Goal: Information Seeking & Learning: Learn about a topic

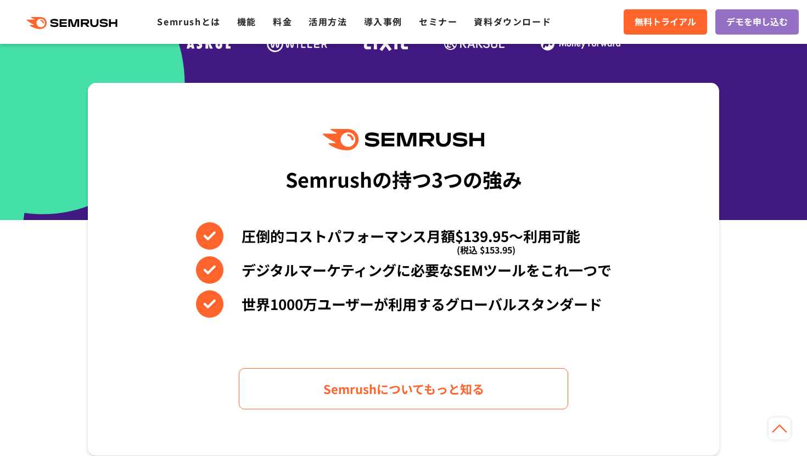
scroll to position [467, 0]
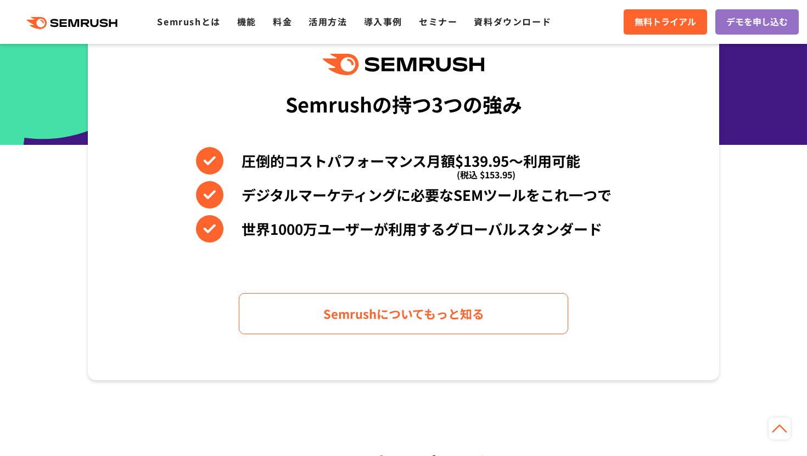
click at [279, 30] on div ".cls {fill: #FF642D;} .cls {fill: #FF642D;} Semrushとは 機能 料金 活用方法 導入事例 セミナー 資料ダウ…" at bounding box center [403, 21] width 807 height 33
click at [281, 22] on link "料金" at bounding box center [282, 21] width 19 height 13
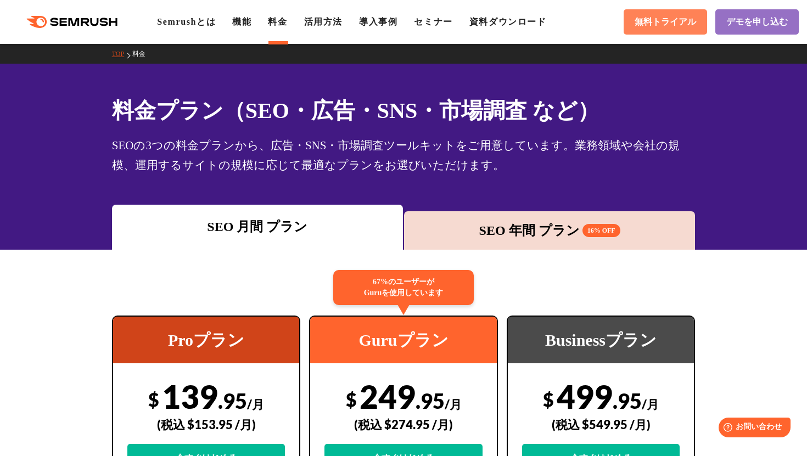
click at [672, 29] on link "無料トライアル" at bounding box center [664, 21] width 83 height 25
click at [322, 20] on link "活用方法" at bounding box center [323, 21] width 38 height 9
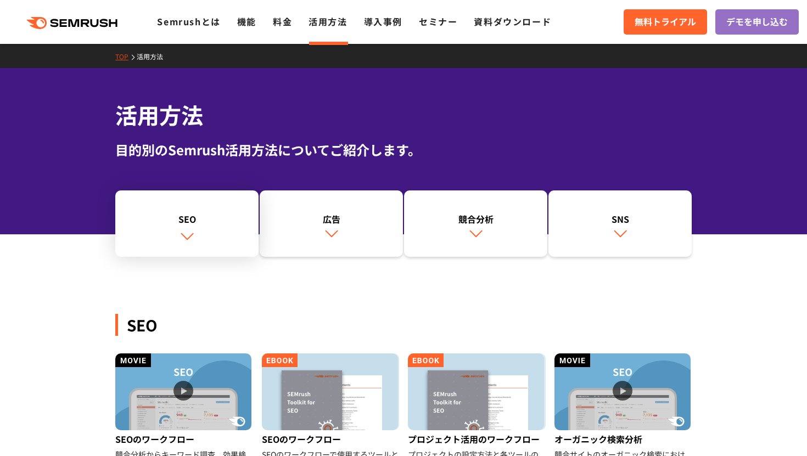
click at [177, 213] on div "SEO" at bounding box center [187, 218] width 132 height 13
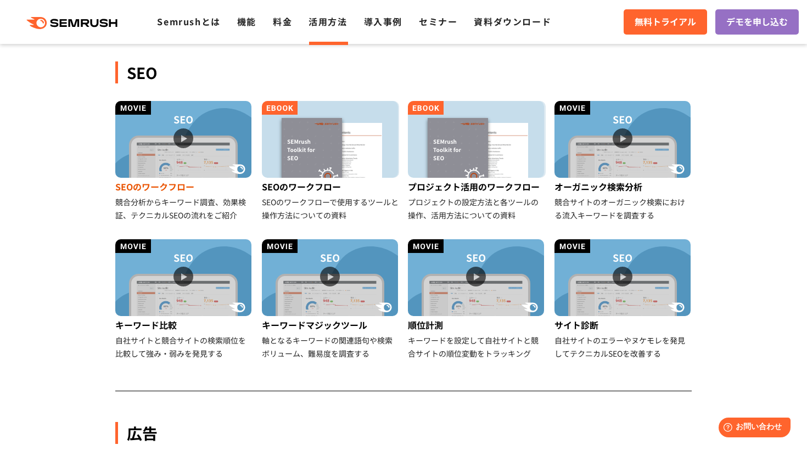
click at [213, 188] on div "SEOのワークフロー" at bounding box center [184, 187] width 138 height 18
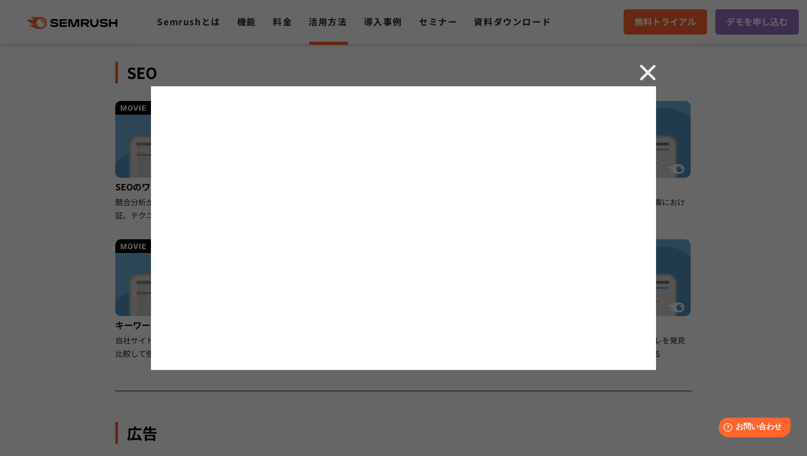
click at [649, 77] on img at bounding box center [647, 72] width 16 height 16
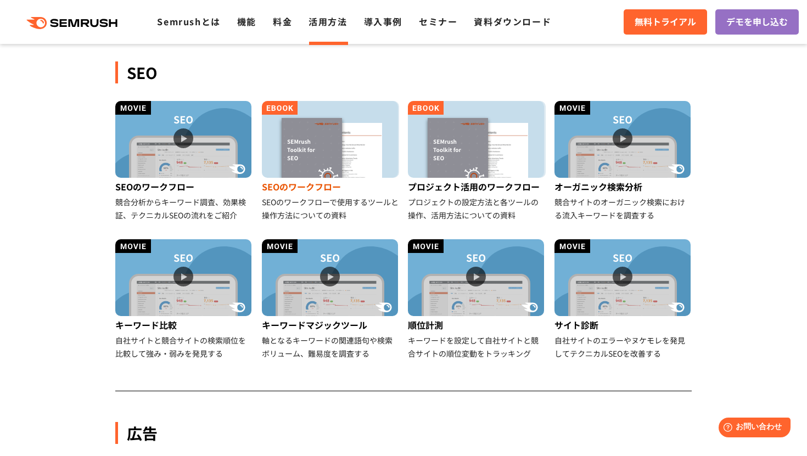
click at [311, 157] on img at bounding box center [330, 139] width 136 height 77
